Goal: Transaction & Acquisition: Download file/media

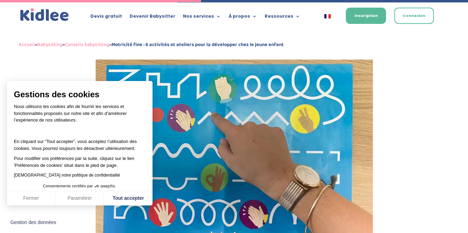
scroll to position [870, 0]
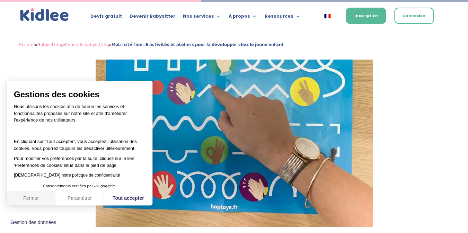
click at [34, 197] on button "Fermer" at bounding box center [31, 198] width 48 height 15
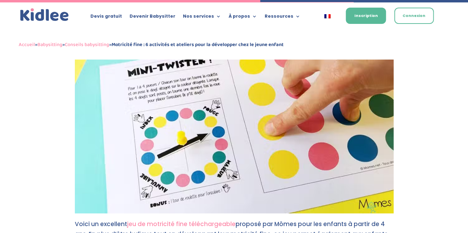
scroll to position [1129, 0]
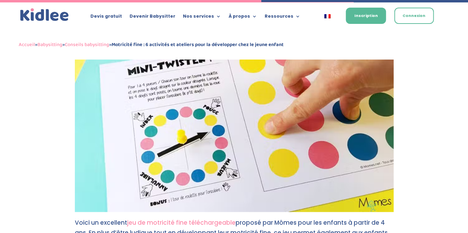
click at [156, 158] on img at bounding box center [234, 122] width 319 height 179
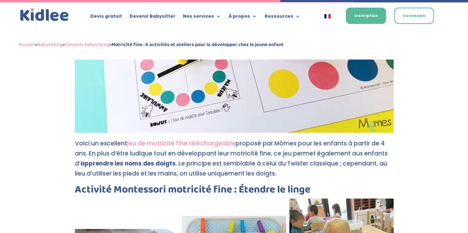
scroll to position [1212, 0]
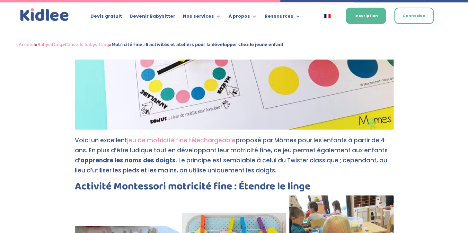
click at [166, 136] on link "jeu de motricité fine téléchargeable" at bounding box center [181, 140] width 108 height 8
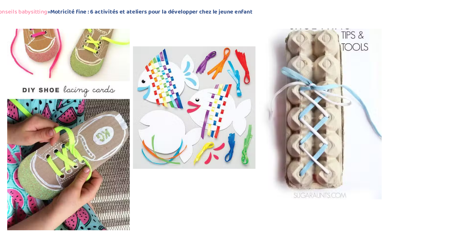
scroll to position [1736, 0]
